Goal: Navigation & Orientation: Find specific page/section

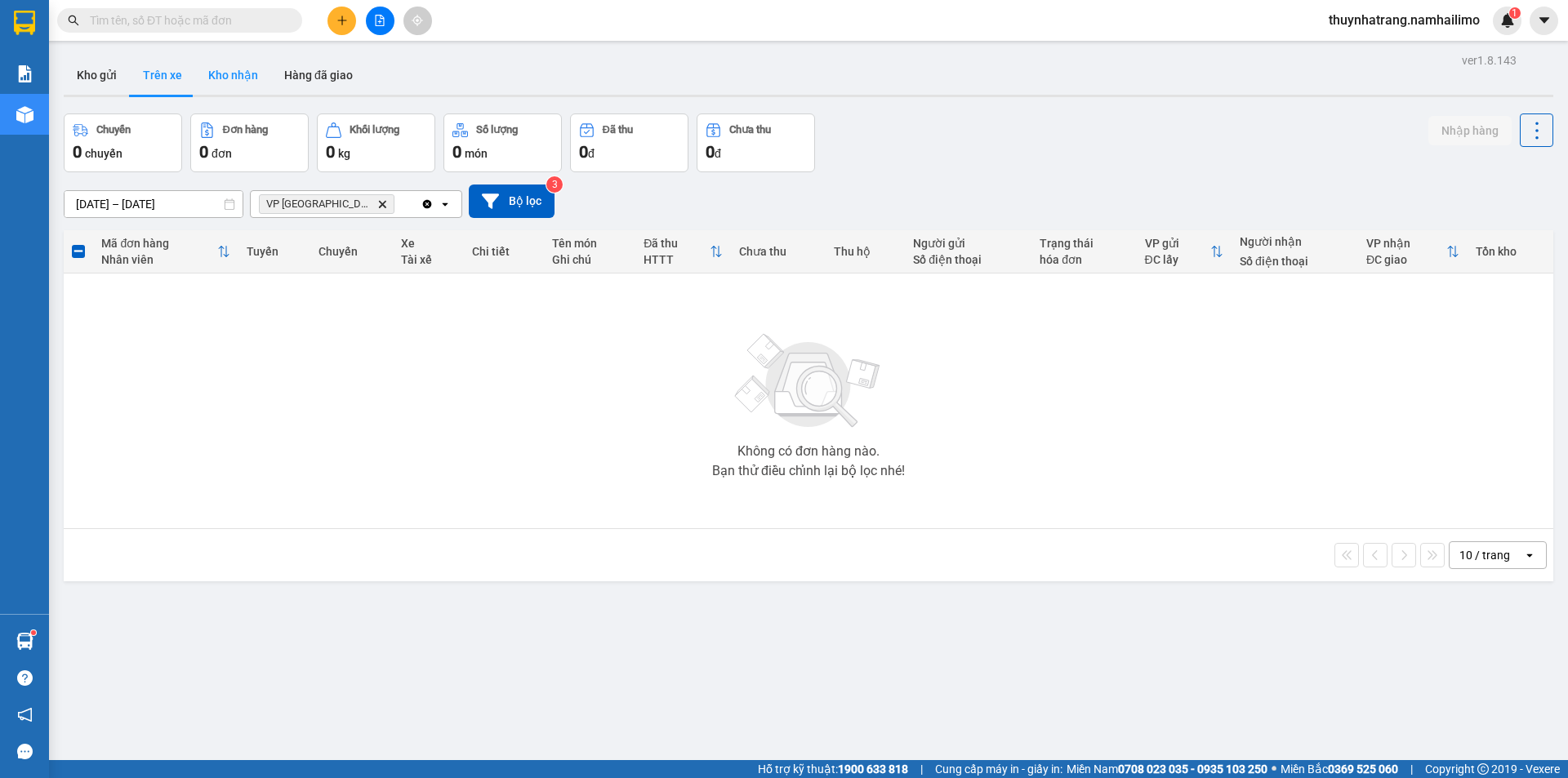
click at [226, 83] on button "Kho nhận" at bounding box center [233, 76] width 76 height 39
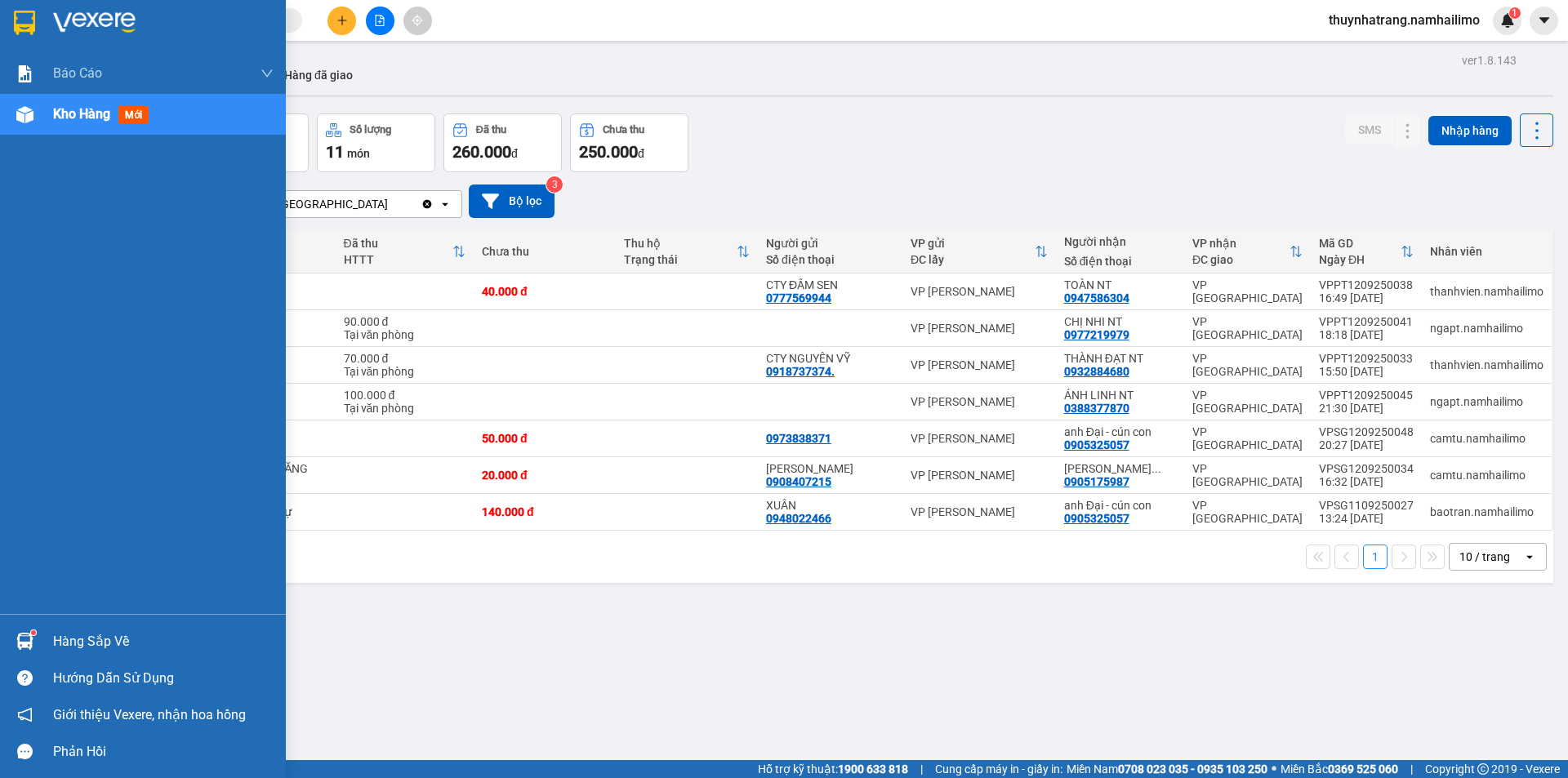
click at [67, 644] on div "Hàng sắp về" at bounding box center [163, 641] width 220 height 25
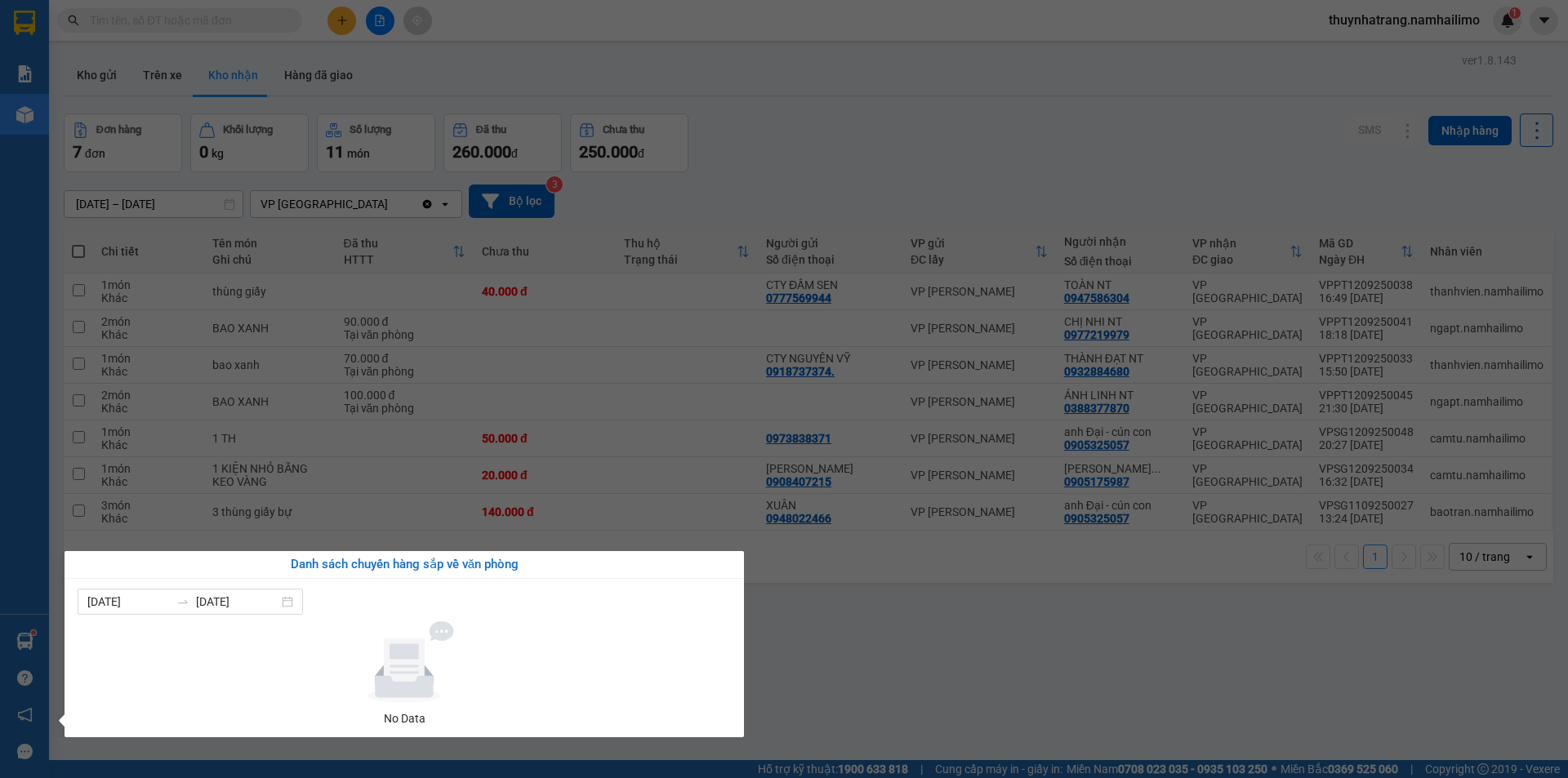
click at [1232, 660] on section "Kết quả tìm kiếm ( 0 ) Bộ lọc No Data thuynhatrang.namhailimo 1 Báo cáo Báo cáo…" at bounding box center [784, 389] width 1568 height 778
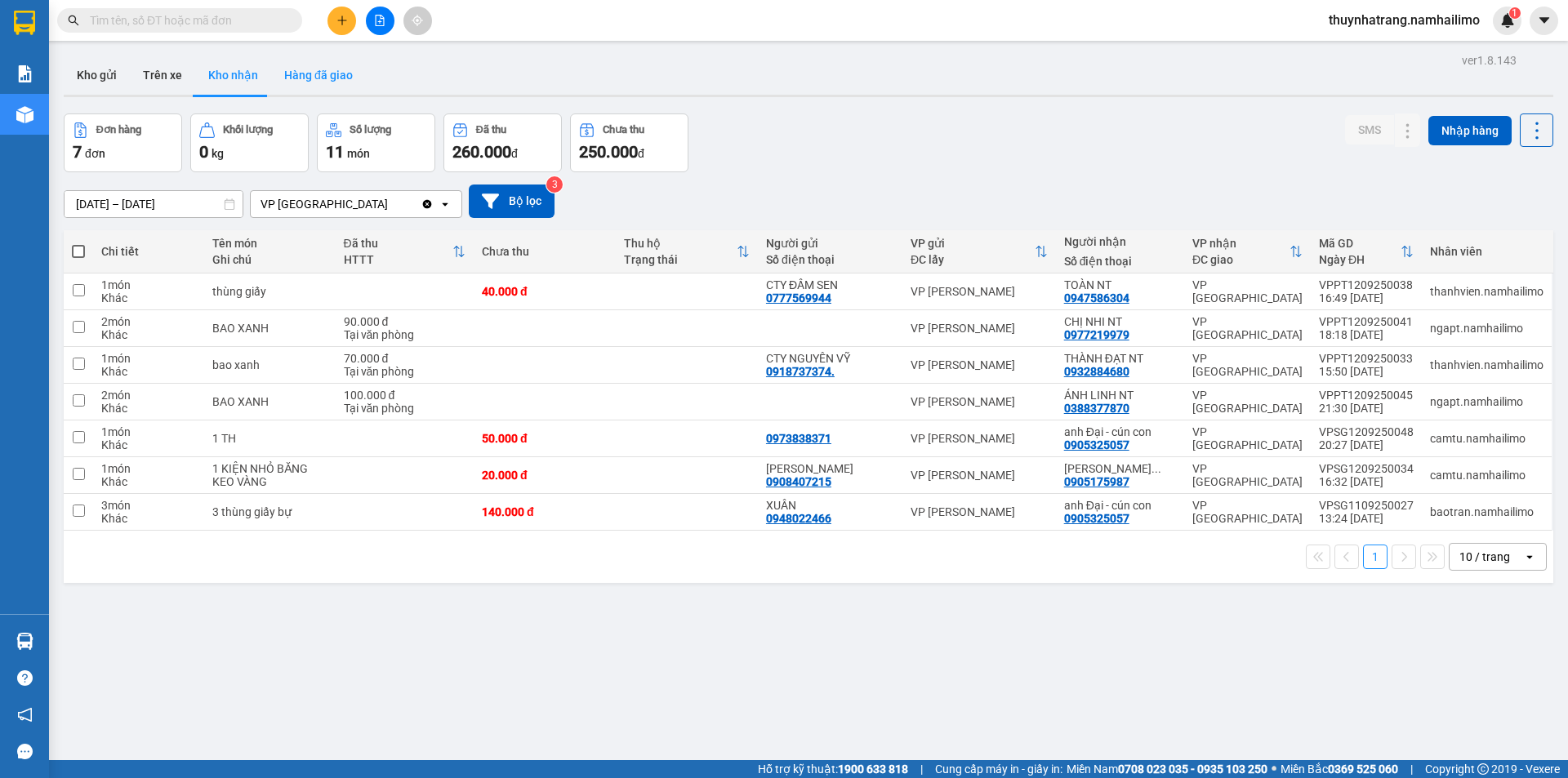
click at [315, 72] on button "Hàng đã giao" at bounding box center [318, 76] width 94 height 39
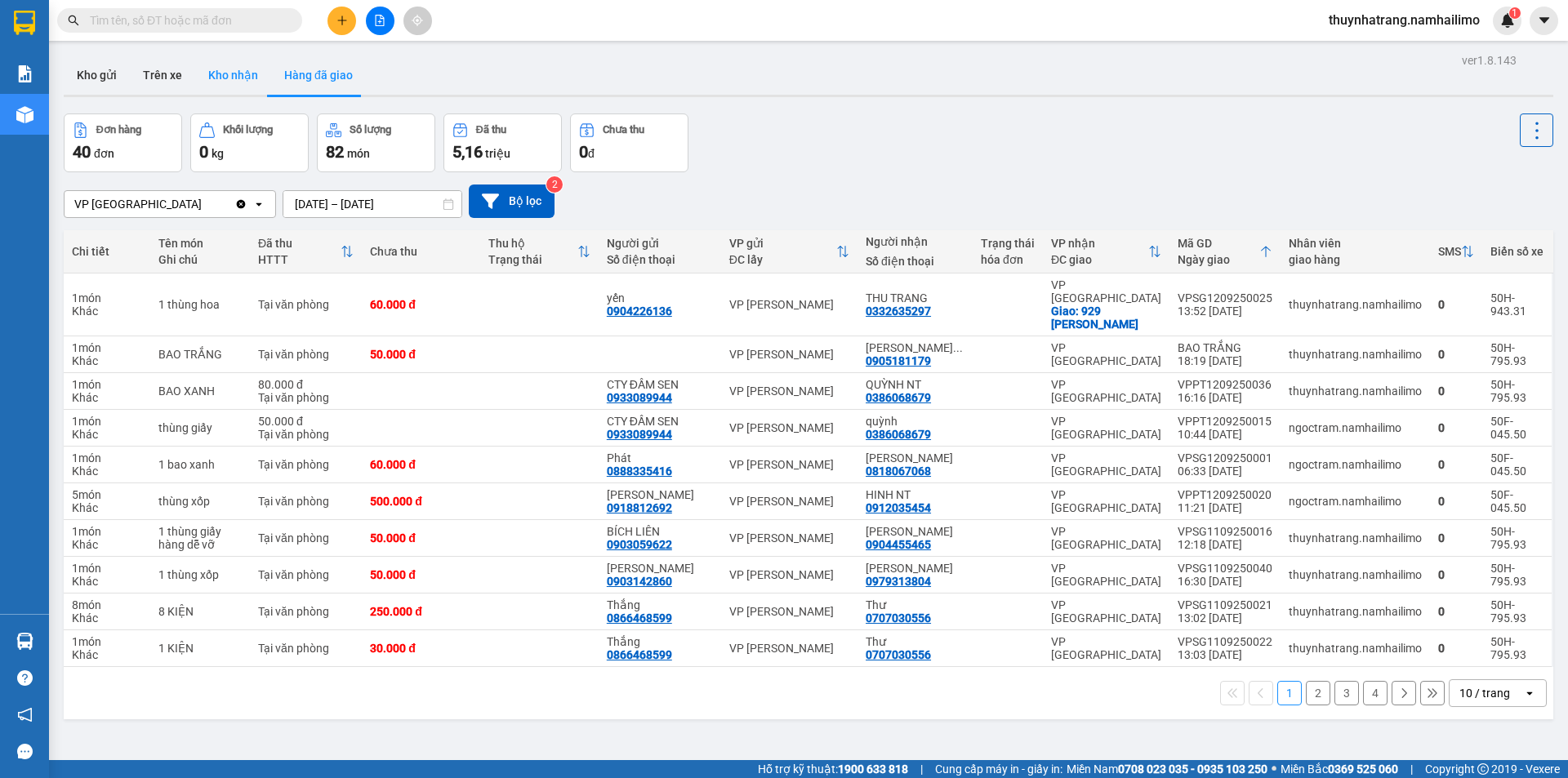
click at [233, 73] on button "Kho nhận" at bounding box center [233, 76] width 76 height 39
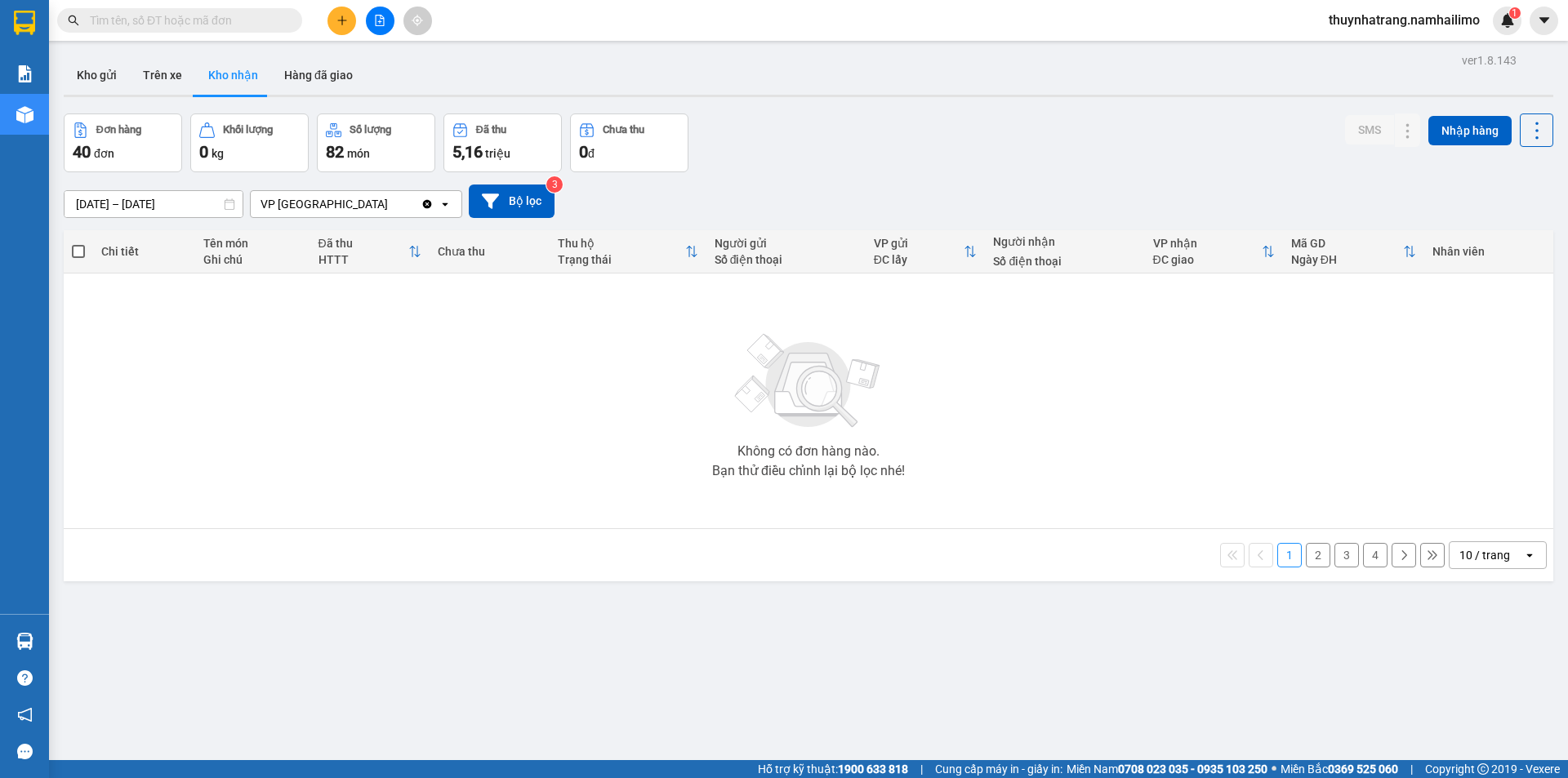
click at [237, 70] on button "Kho nhận" at bounding box center [233, 76] width 76 height 39
click at [1312, 556] on button "2" at bounding box center [1317, 555] width 25 height 25
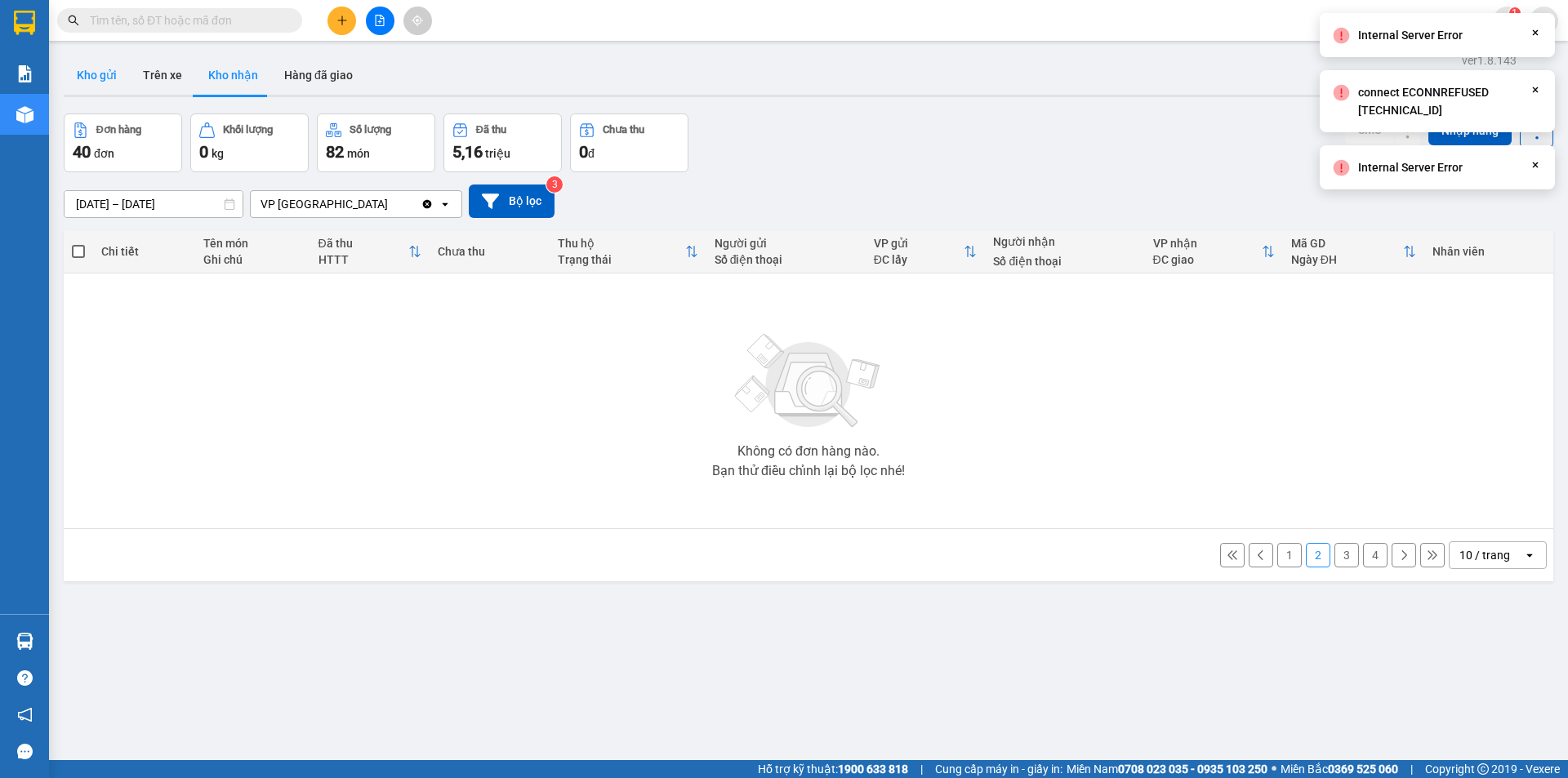
click at [107, 75] on button "Kho gửi" at bounding box center [96, 76] width 66 height 39
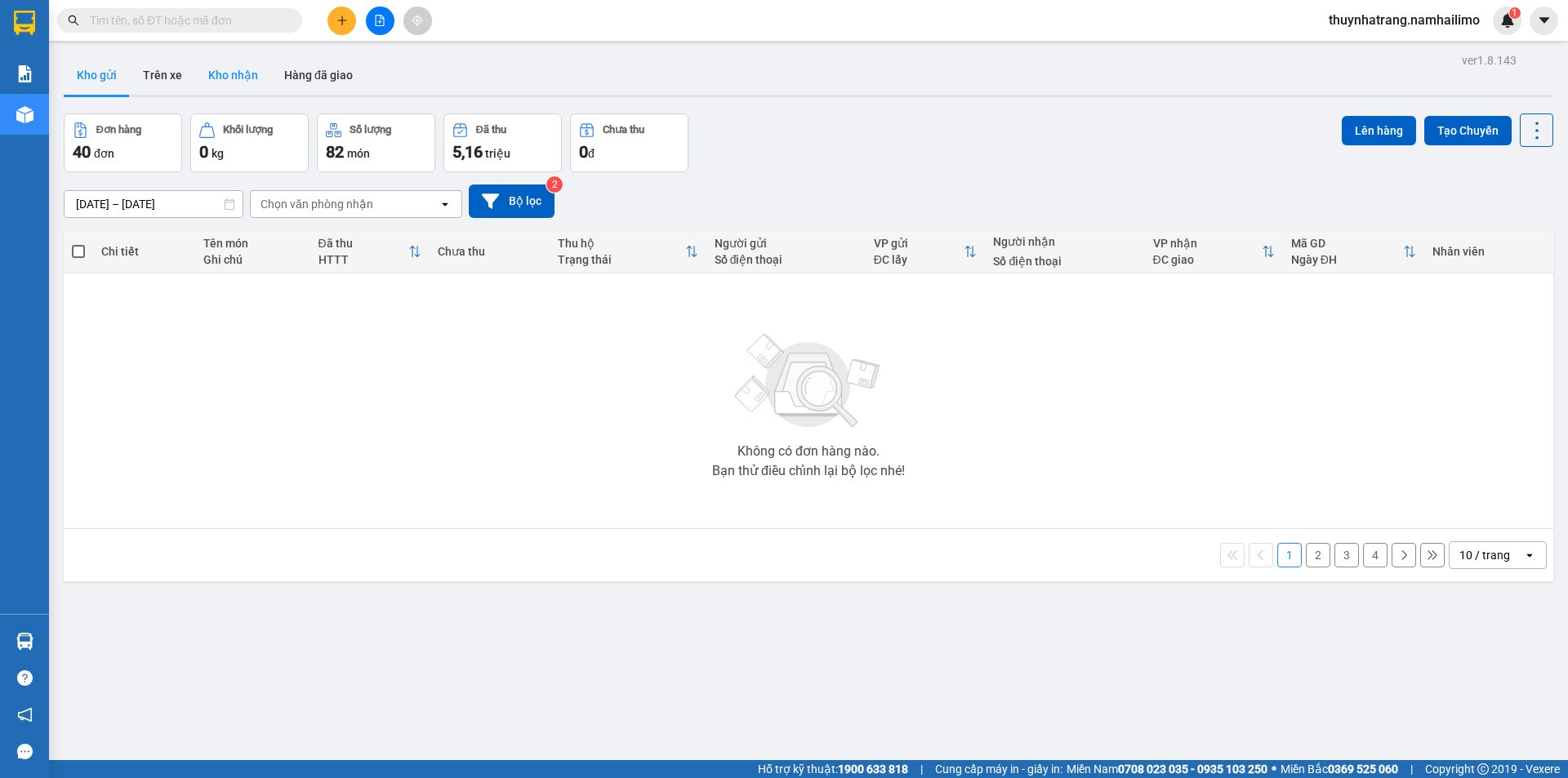
click at [238, 74] on button "Kho nhận" at bounding box center [233, 76] width 76 height 39
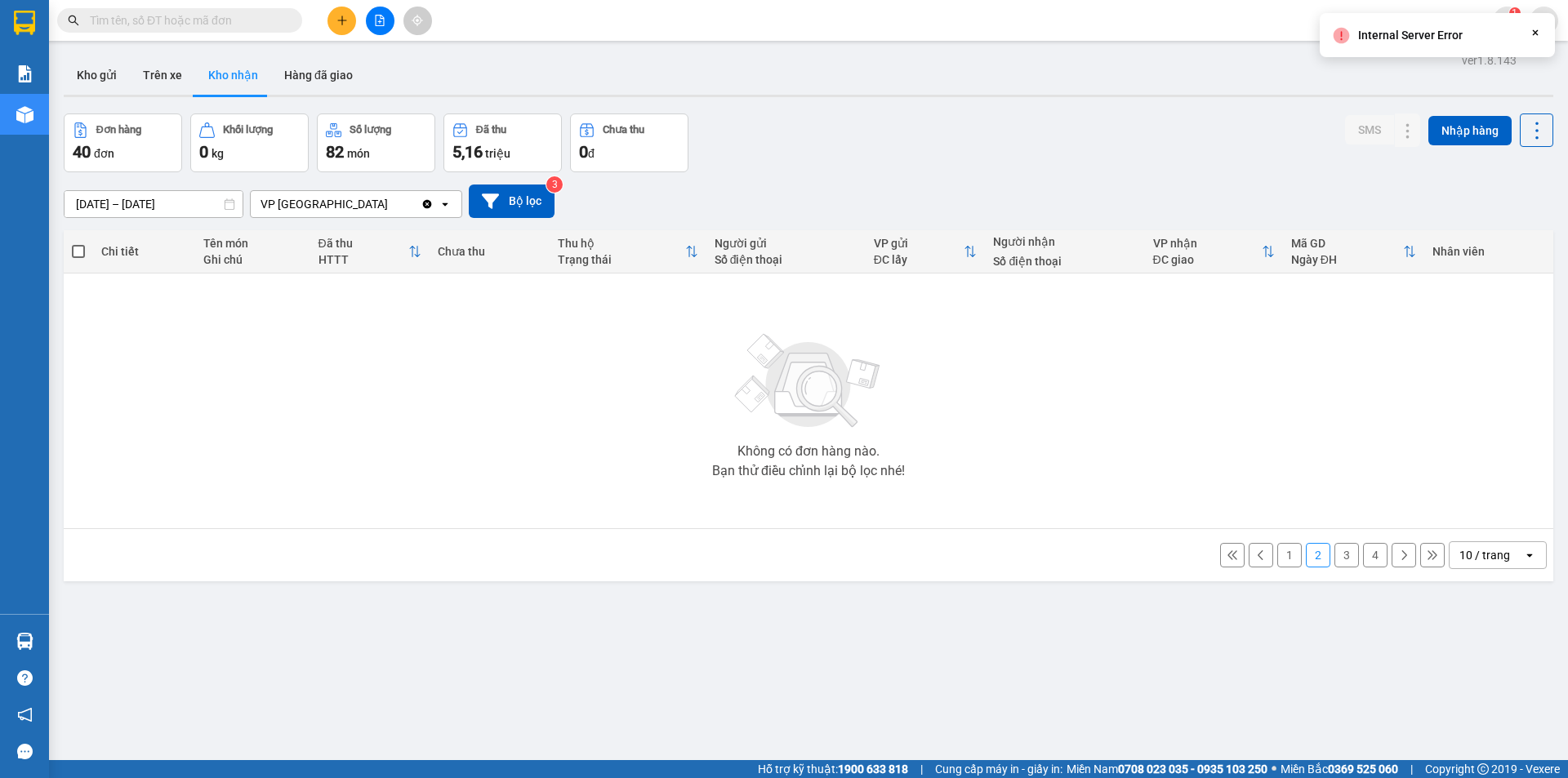
click at [1543, 29] on div "Internal Server Error Close" at bounding box center [1436, 34] width 235 height 44
click at [1281, 553] on button "1" at bounding box center [1289, 555] width 25 height 25
